Goal: Task Accomplishment & Management: Use online tool/utility

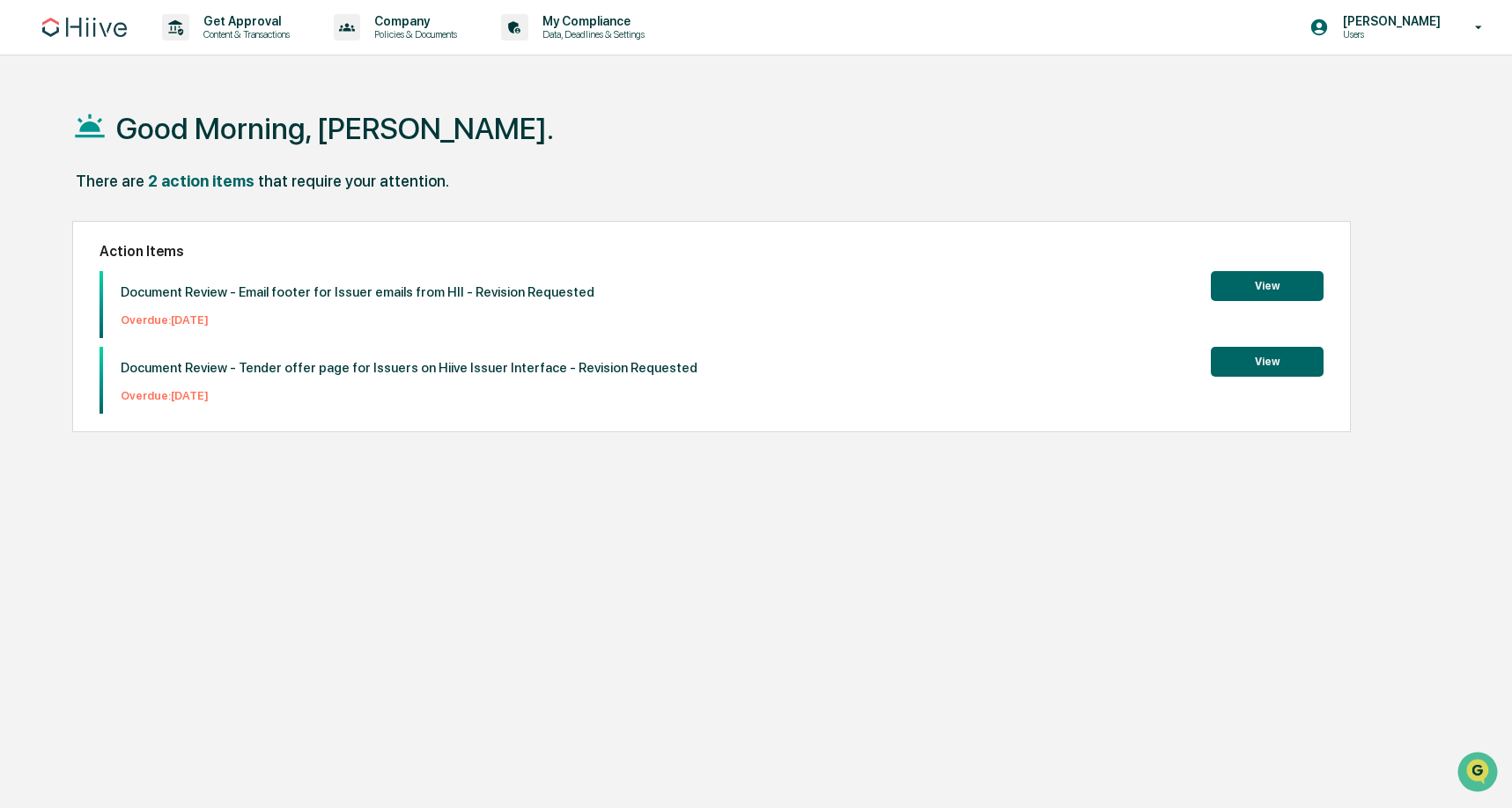
click at [1233, 292] on button "View" at bounding box center [1267, 285] width 113 height 30
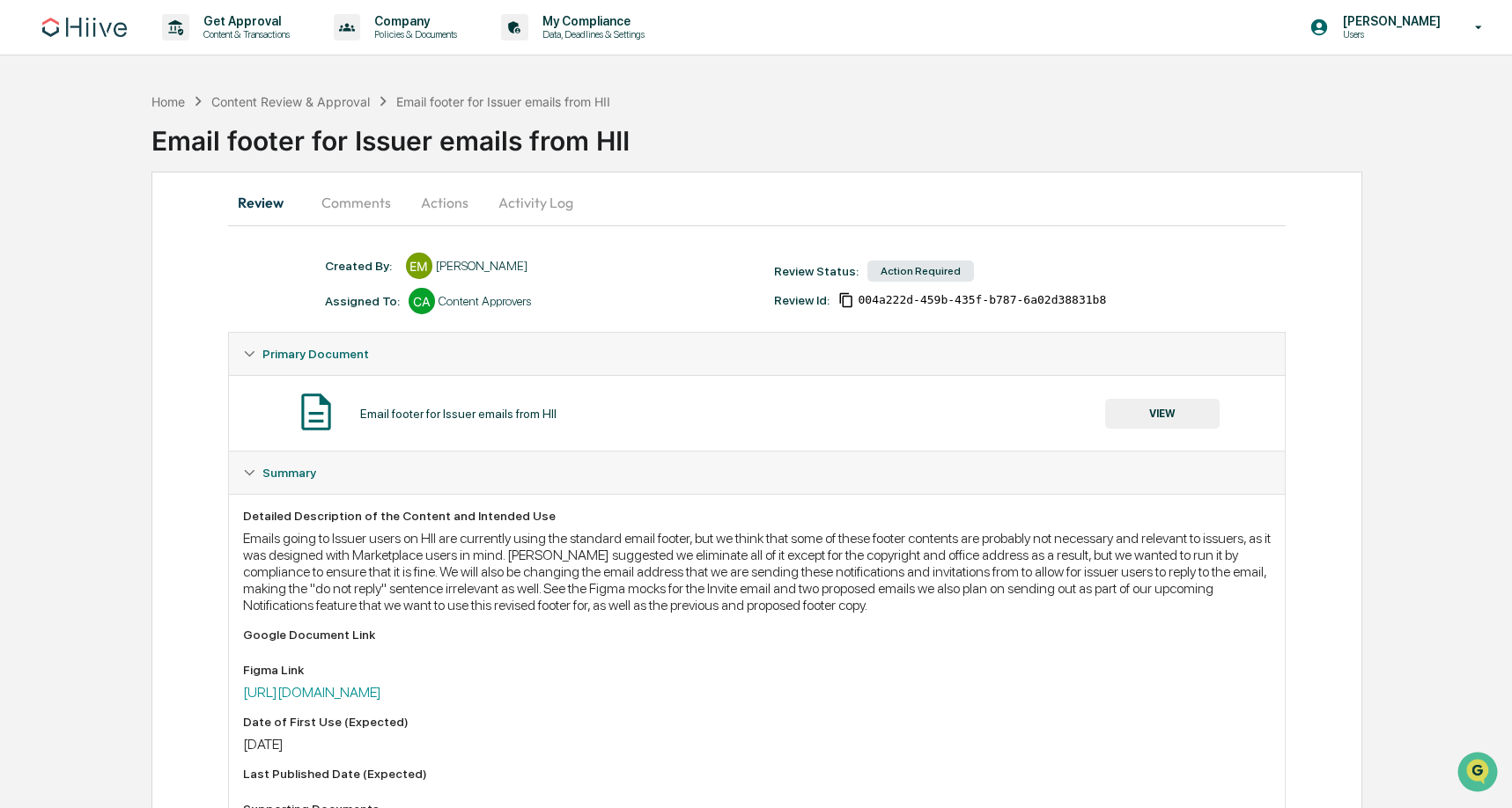
click at [383, 207] on button "Comments" at bounding box center [355, 202] width 98 height 42
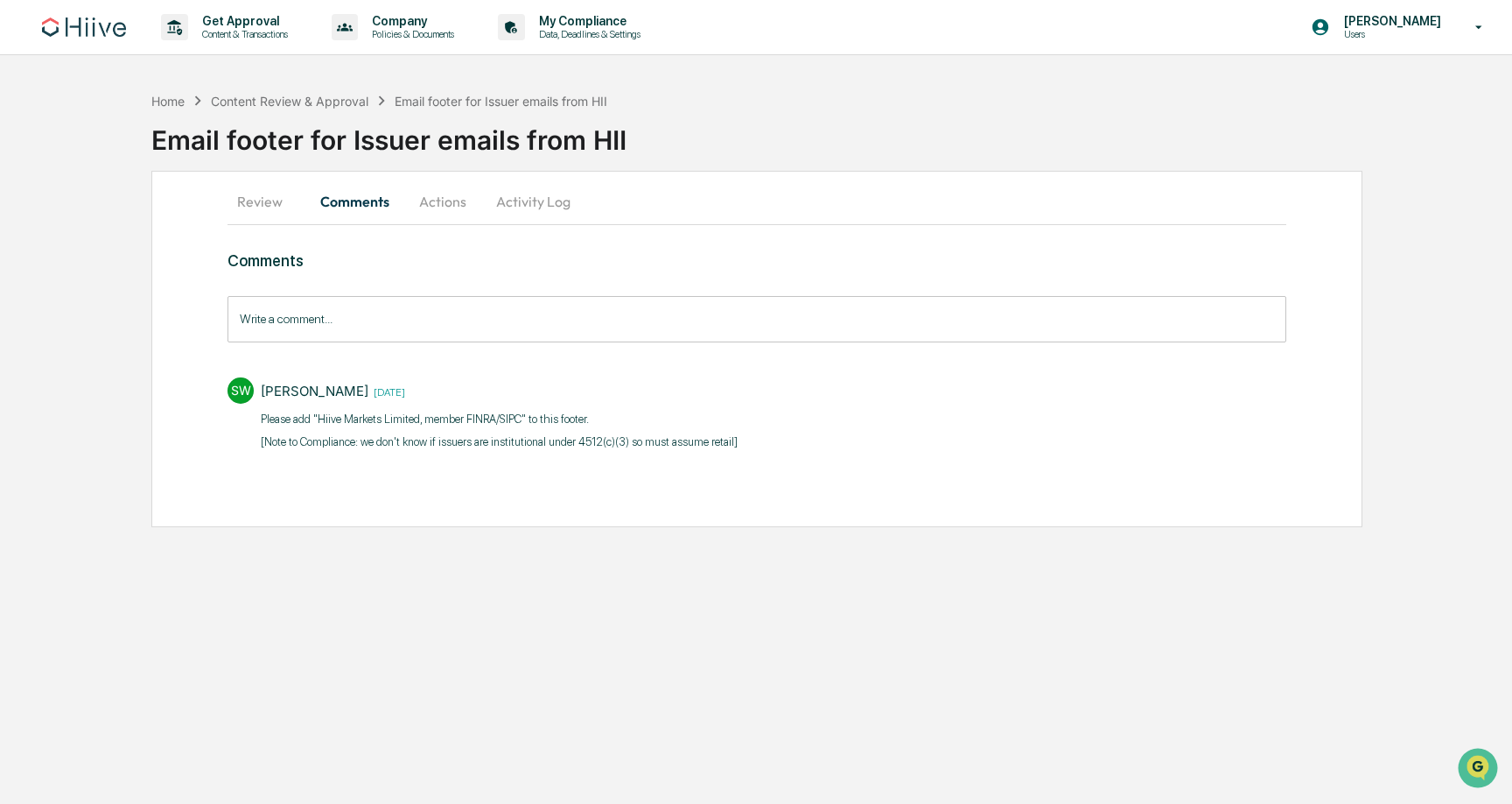
click at [609, 314] on input "Write a comment..." at bounding box center [756, 319] width 1059 height 46
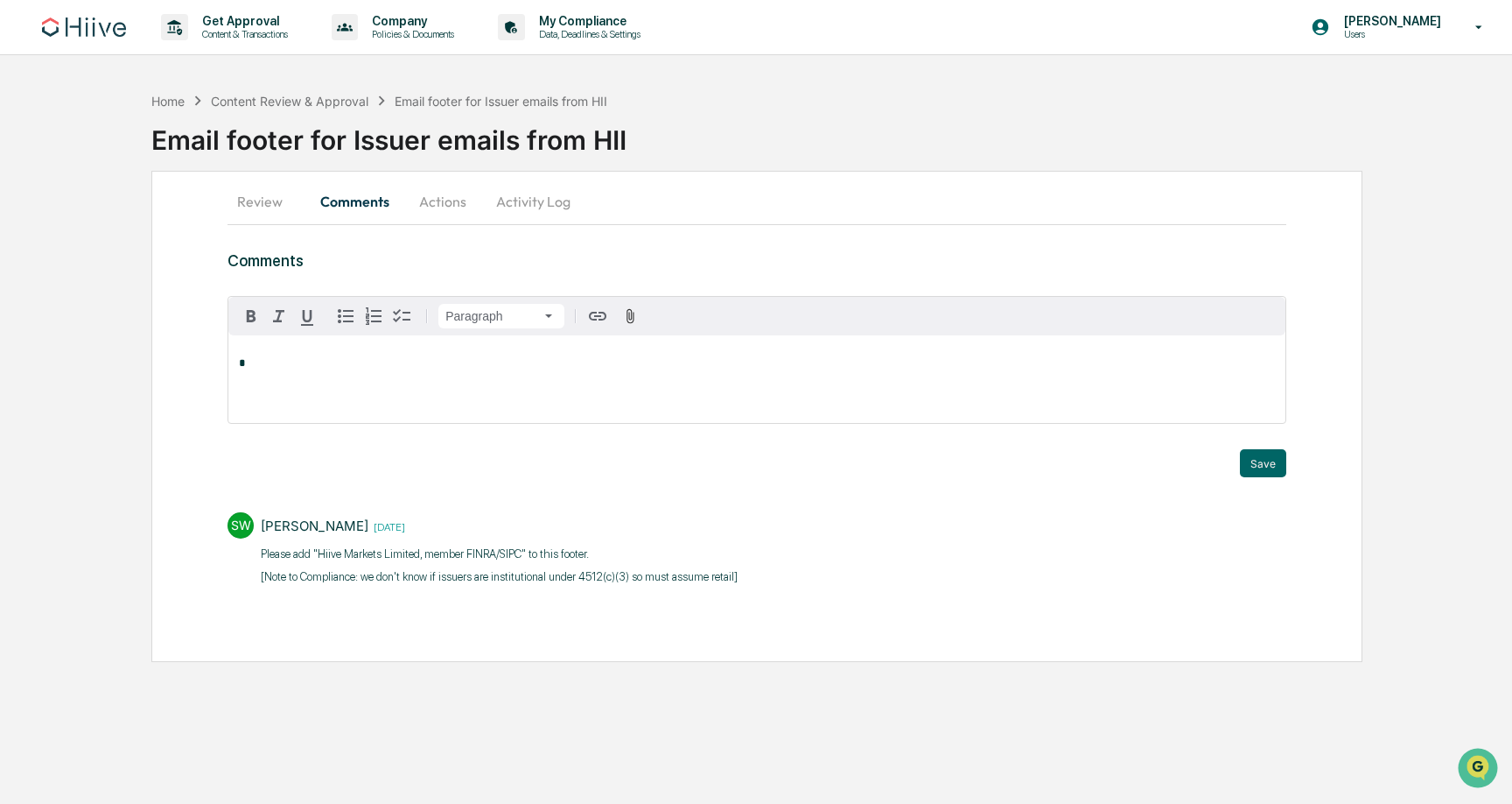
click at [460, 192] on button "Actions" at bounding box center [442, 201] width 78 height 42
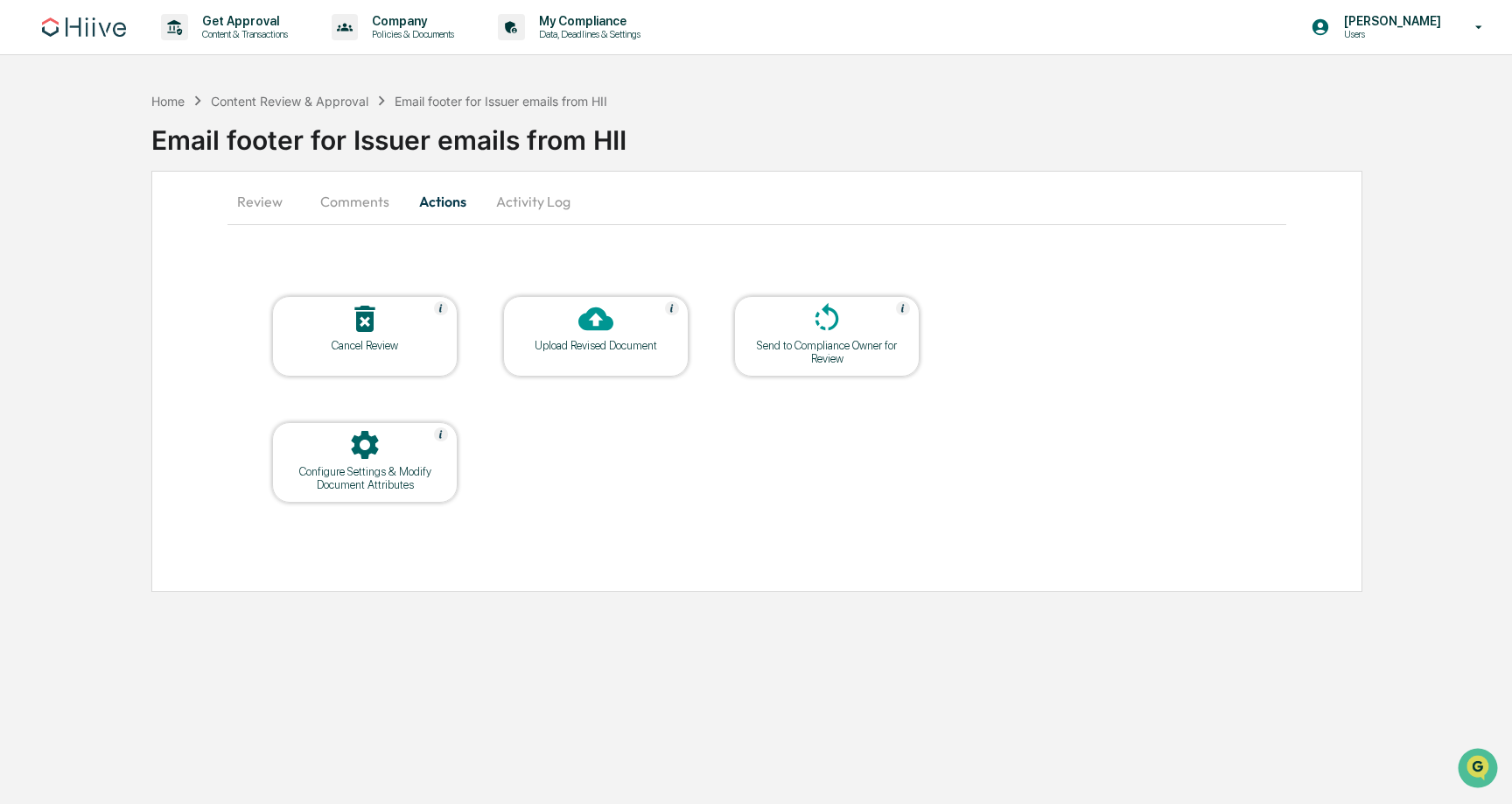
click at [643, 349] on div "Upload Revised Document" at bounding box center [596, 345] width 158 height 13
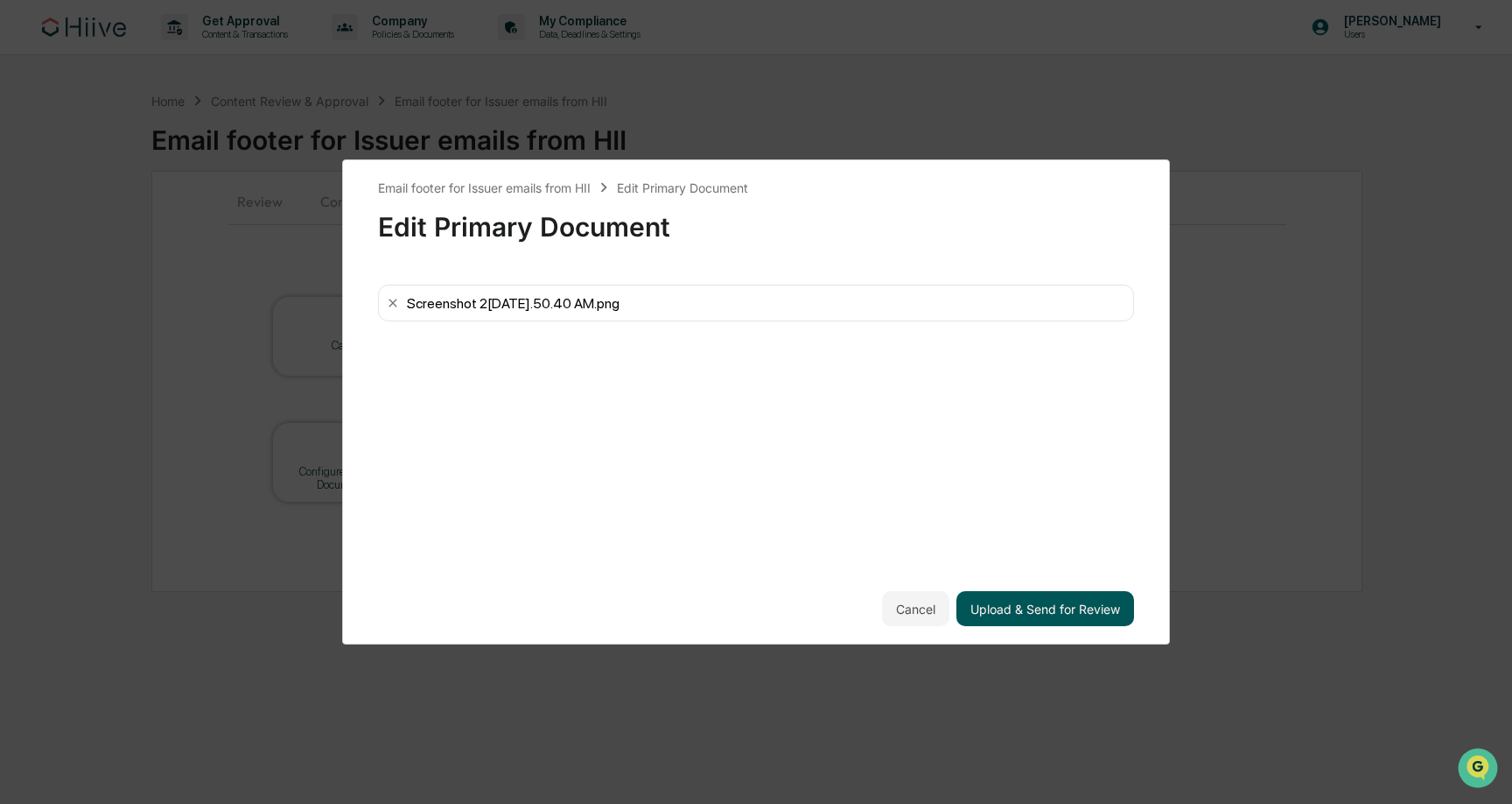
click at [1069, 603] on button "Upload & Send for Review" at bounding box center [1045, 608] width 178 height 35
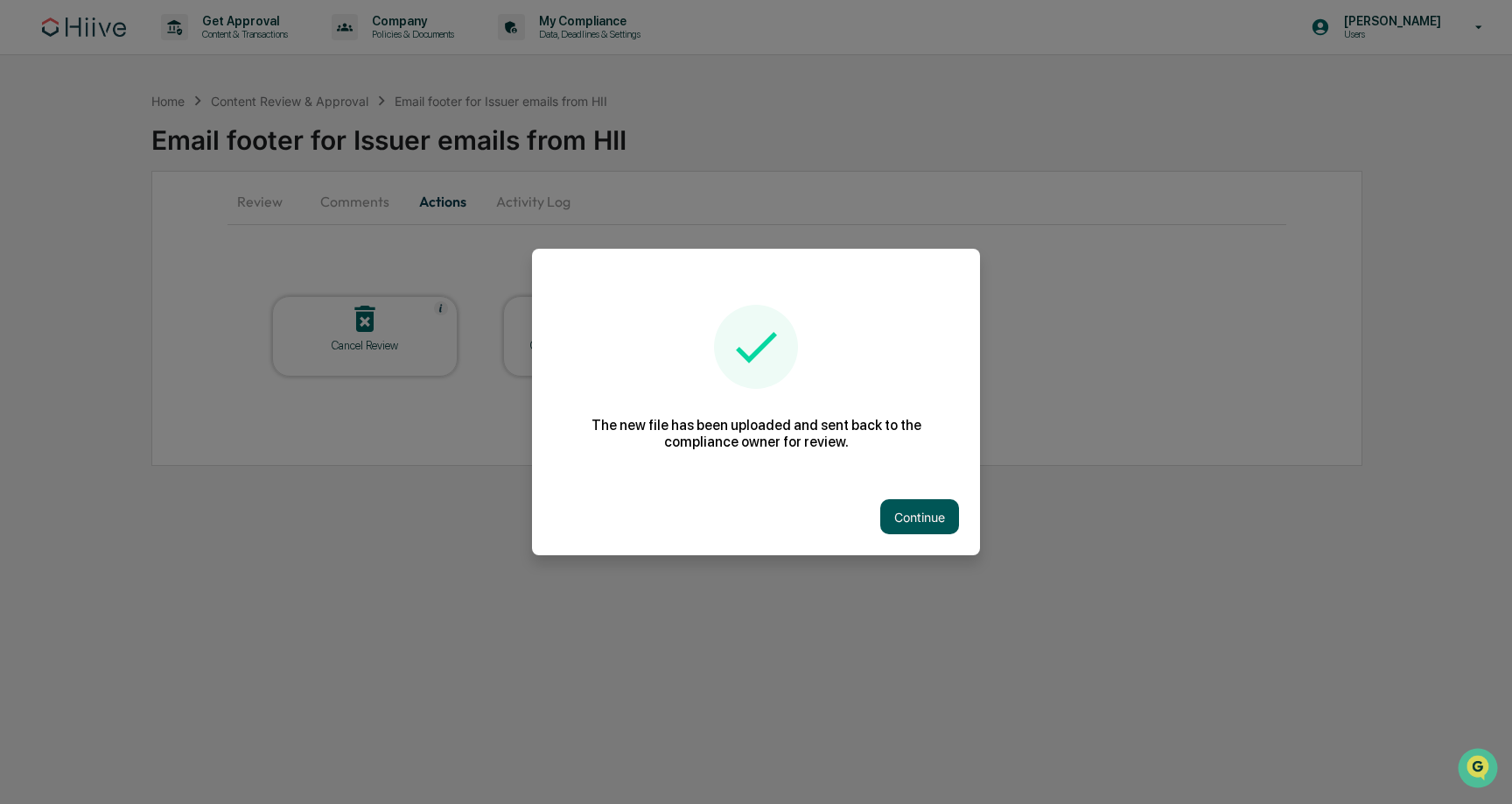
click at [942, 530] on button "Continue" at bounding box center [920, 516] width 78 height 35
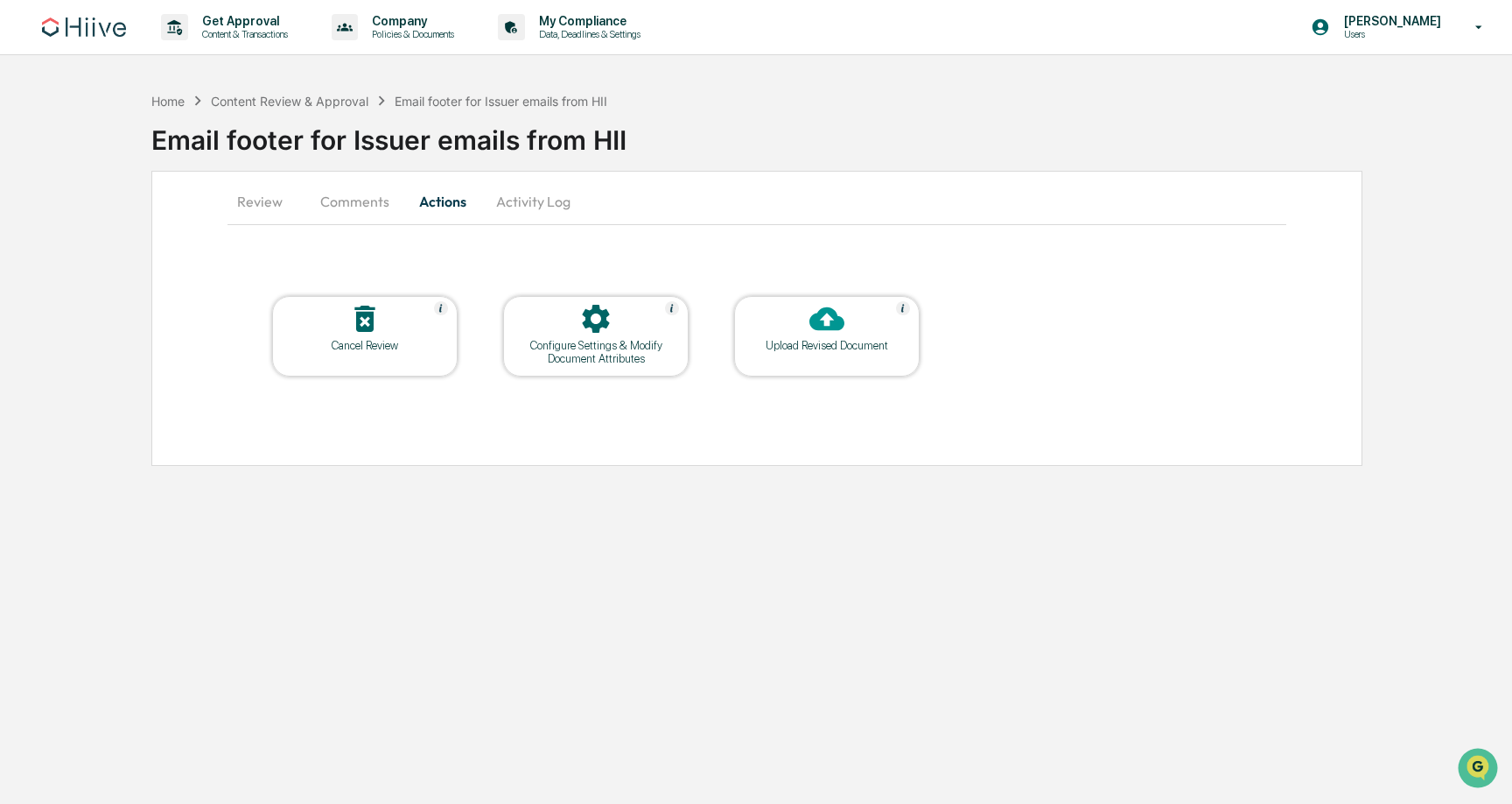
click at [256, 197] on button "Review" at bounding box center [267, 201] width 78 height 42
